Goal: Information Seeking & Learning: Learn about a topic

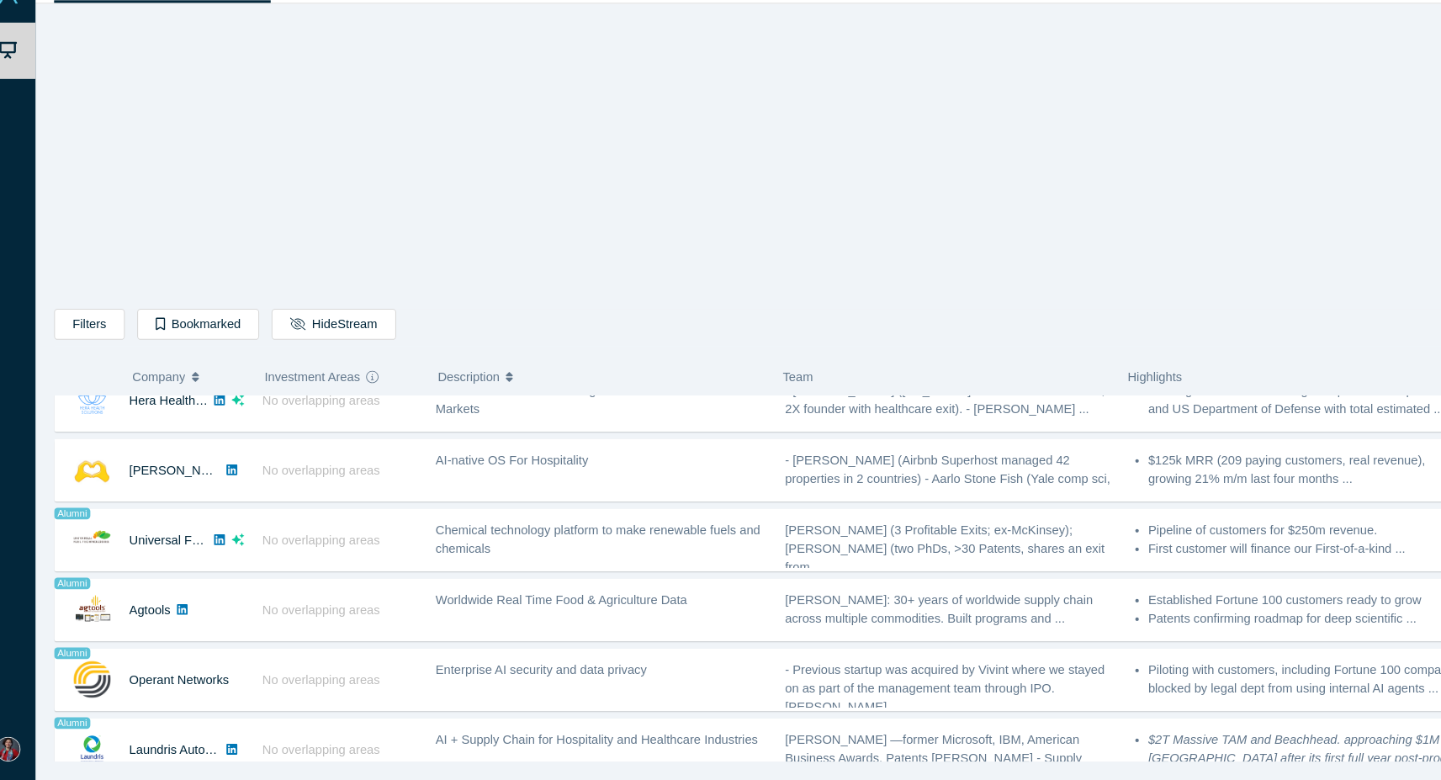
scroll to position [891, 0]
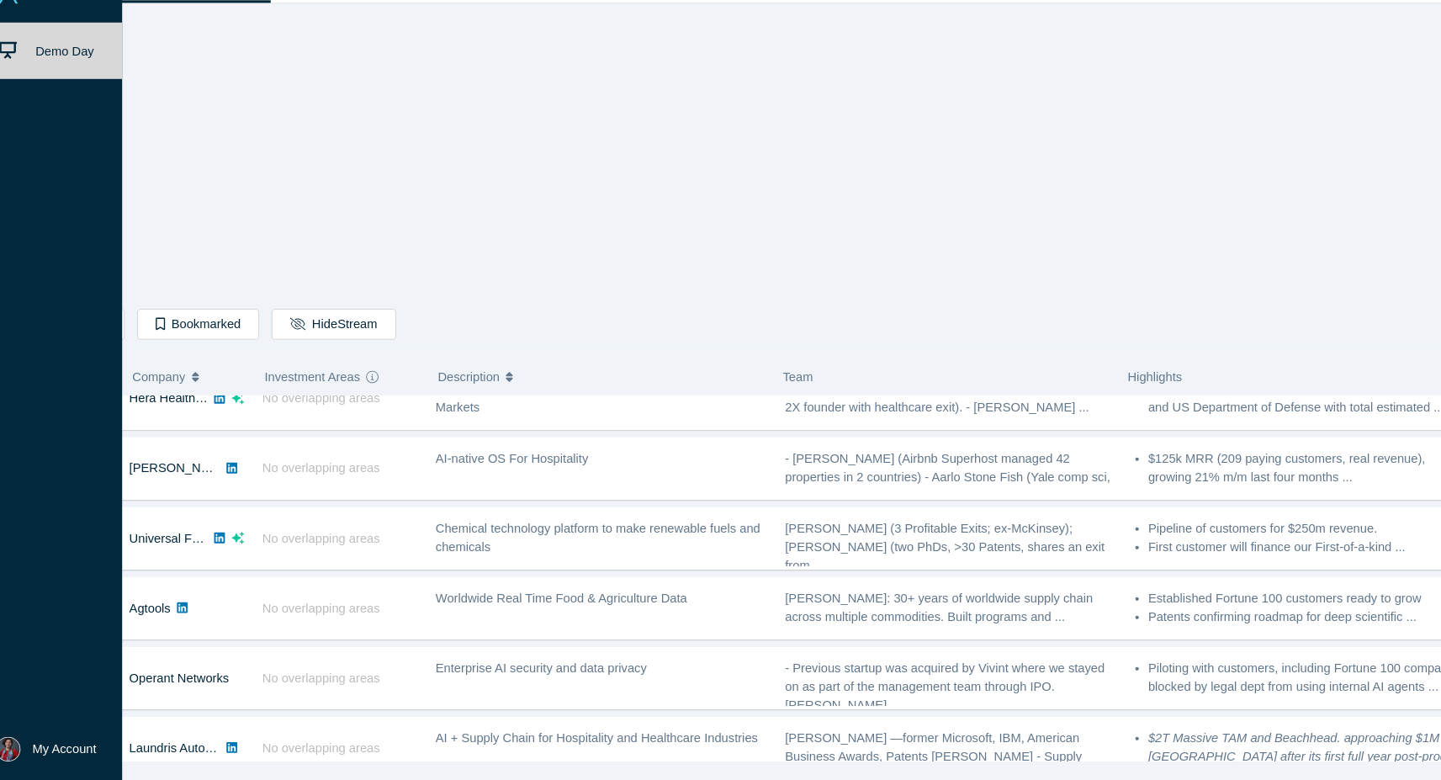
click at [15, 739] on img at bounding box center [27, 751] width 24 height 24
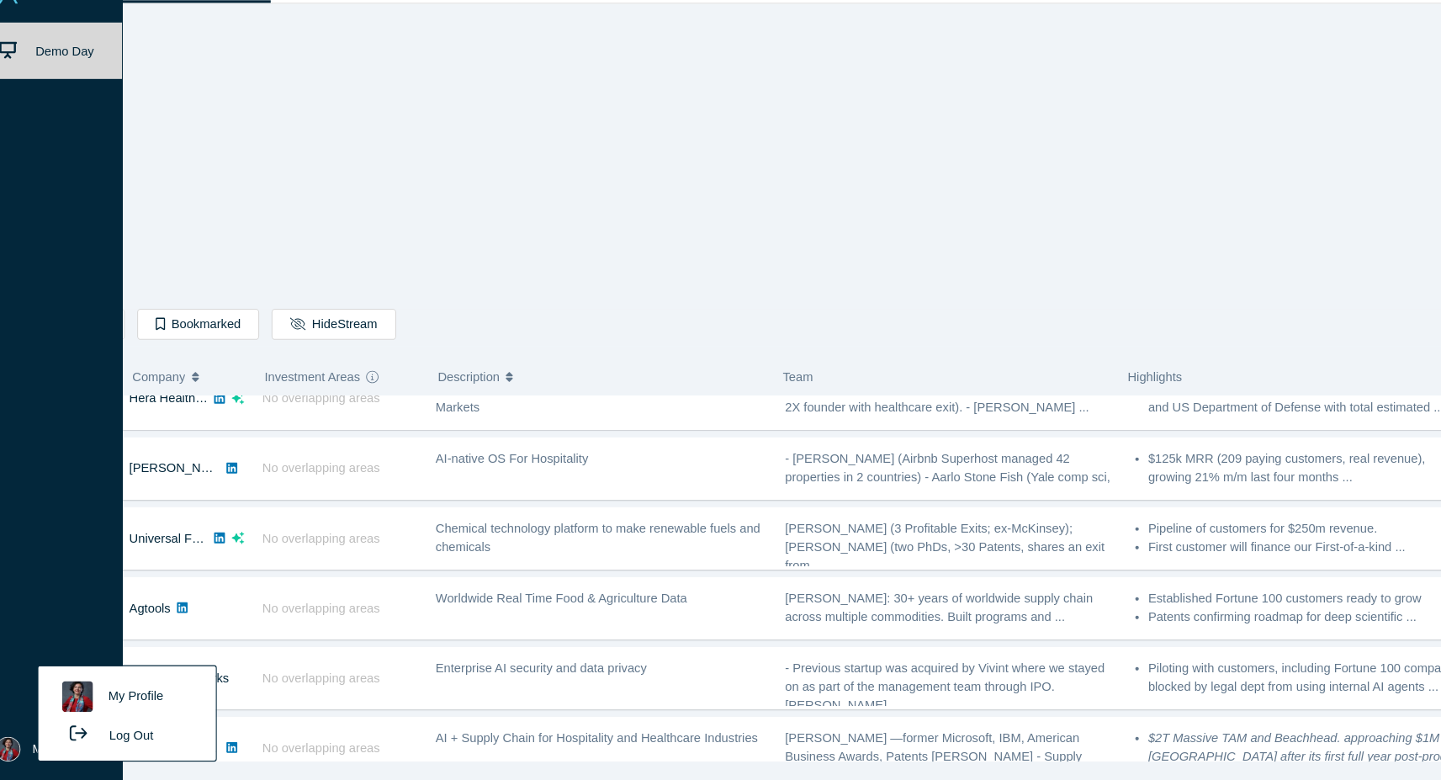
click at [98, 680] on link "My Profile" at bounding box center [140, 700] width 140 height 41
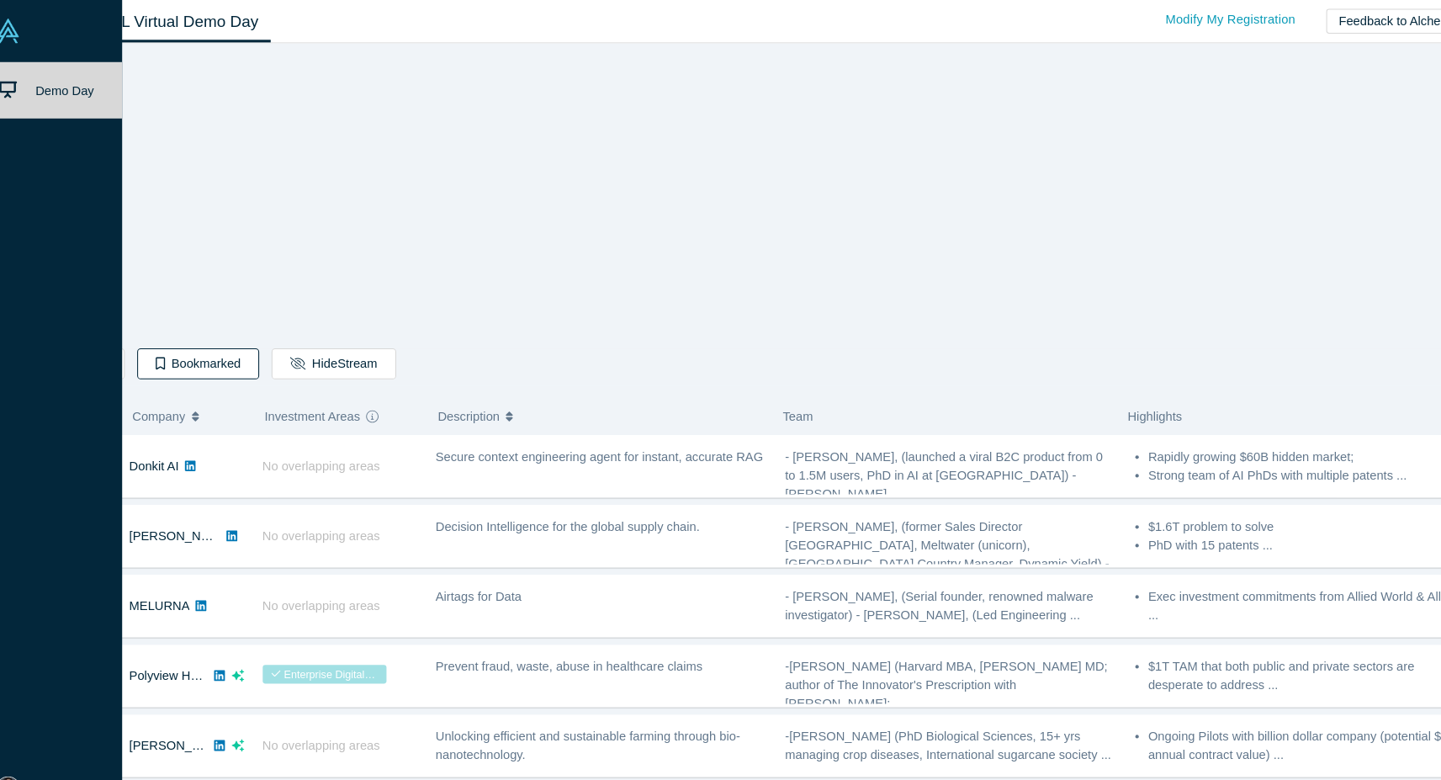
click at [167, 347] on icon "button" at bounding box center [171, 346] width 9 height 12
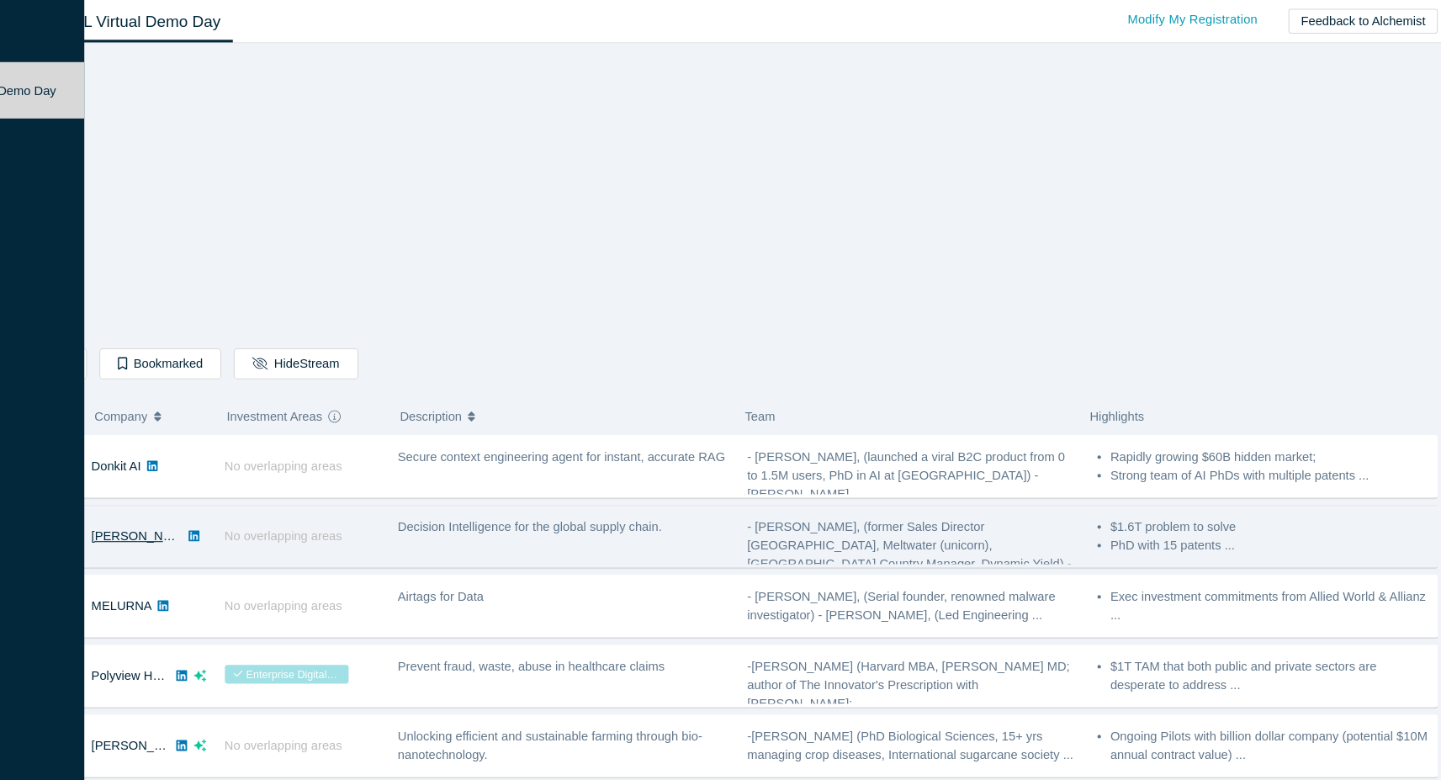
click at [142, 507] on link "[PERSON_NAME]" at bounding box center [190, 509] width 97 height 13
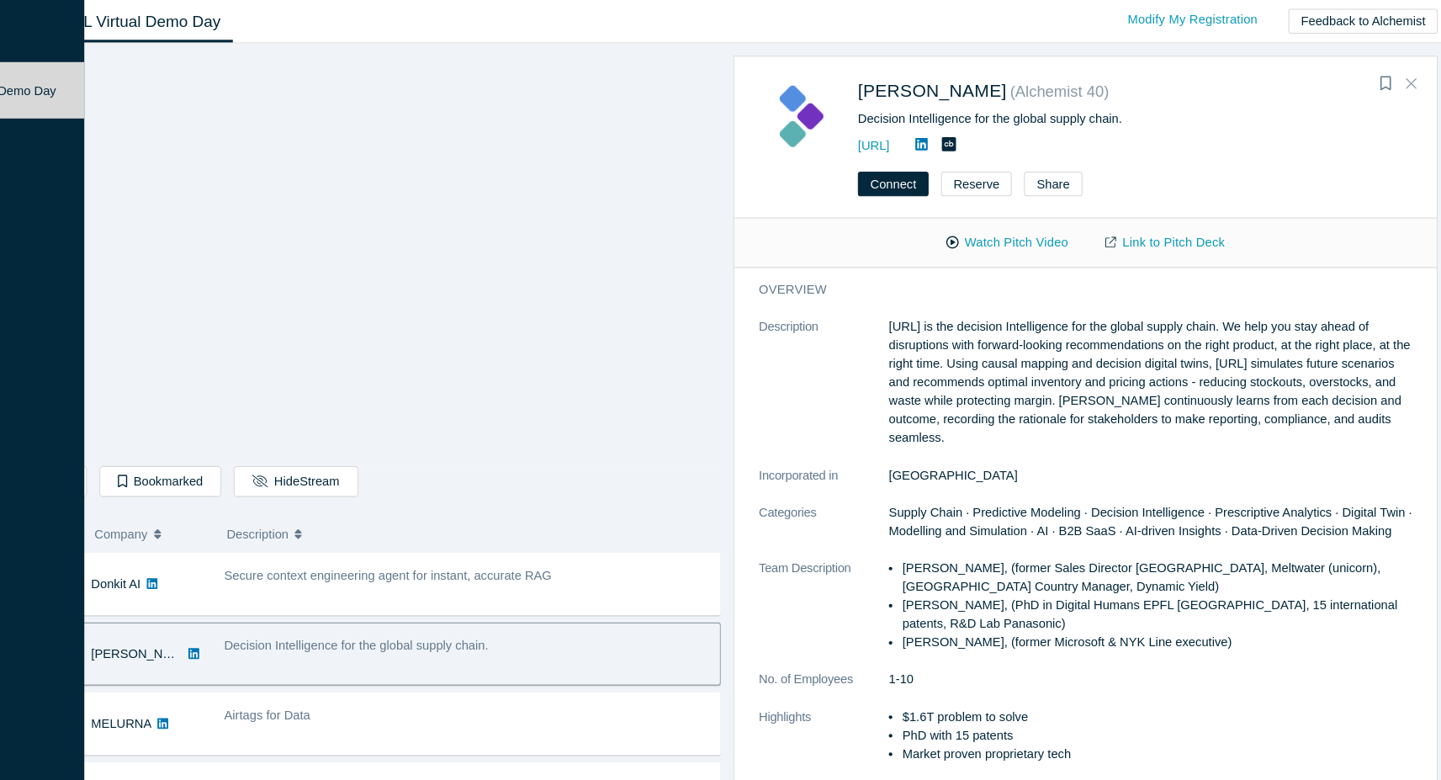
click at [1393, 77] on icon "Close" at bounding box center [1398, 79] width 10 height 15
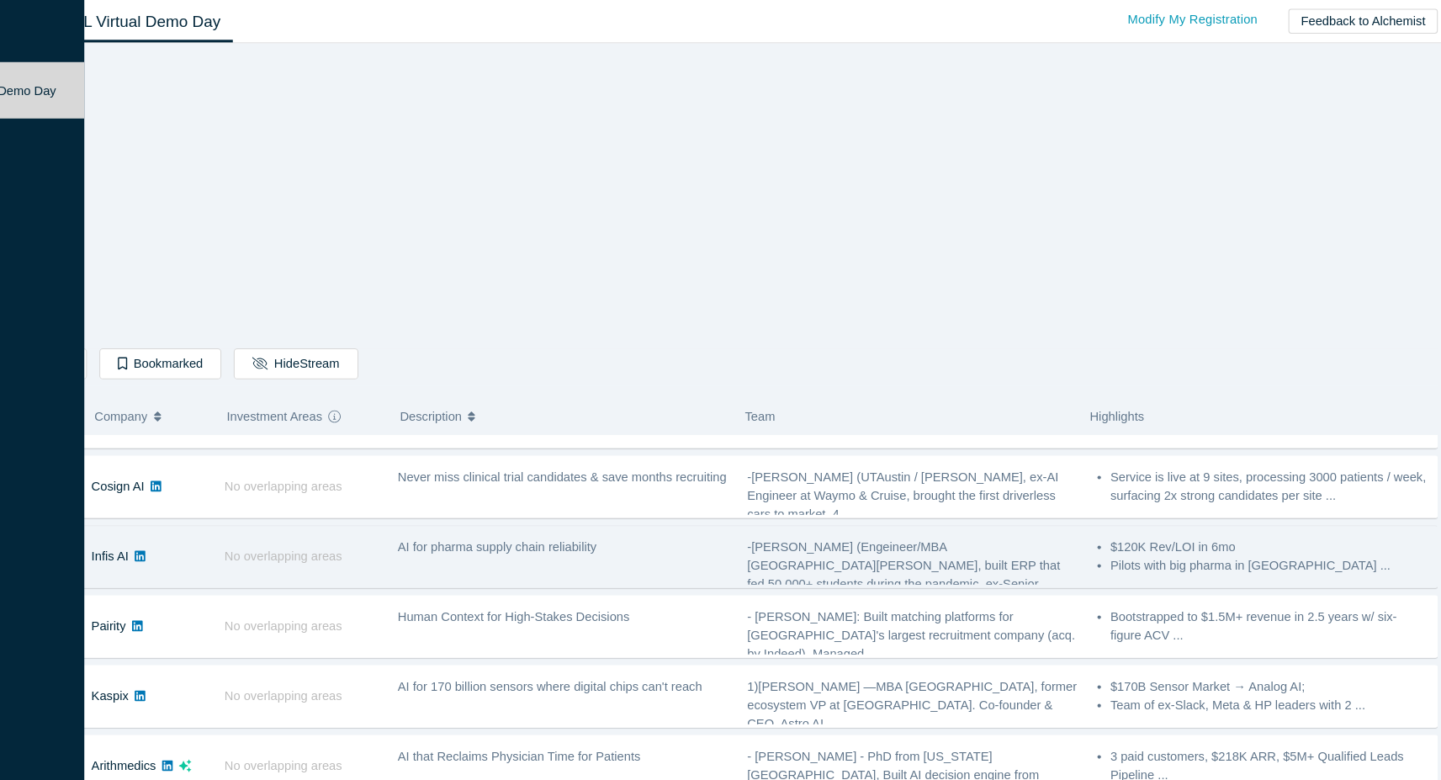
scroll to position [315, 0]
